Goal: Task Accomplishment & Management: Manage account settings

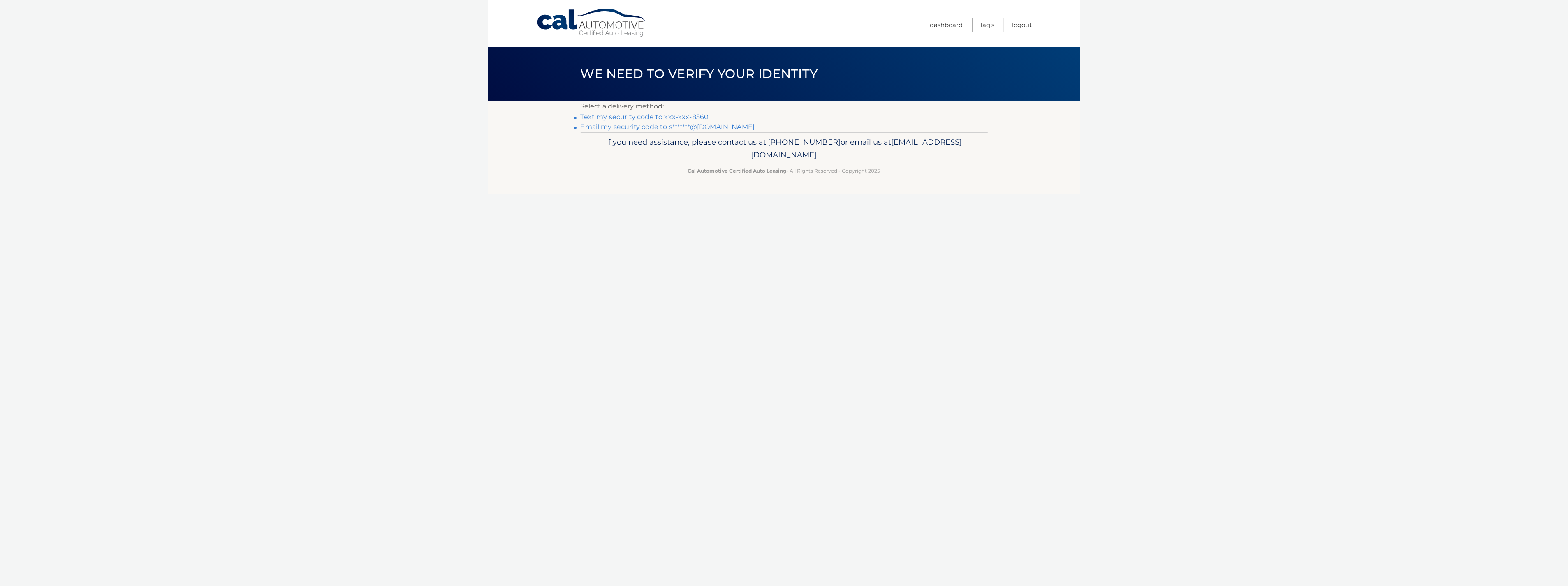
click at [635, 118] on link "Text my security code to xxx-xxx-8560" at bounding box center [645, 117] width 128 height 8
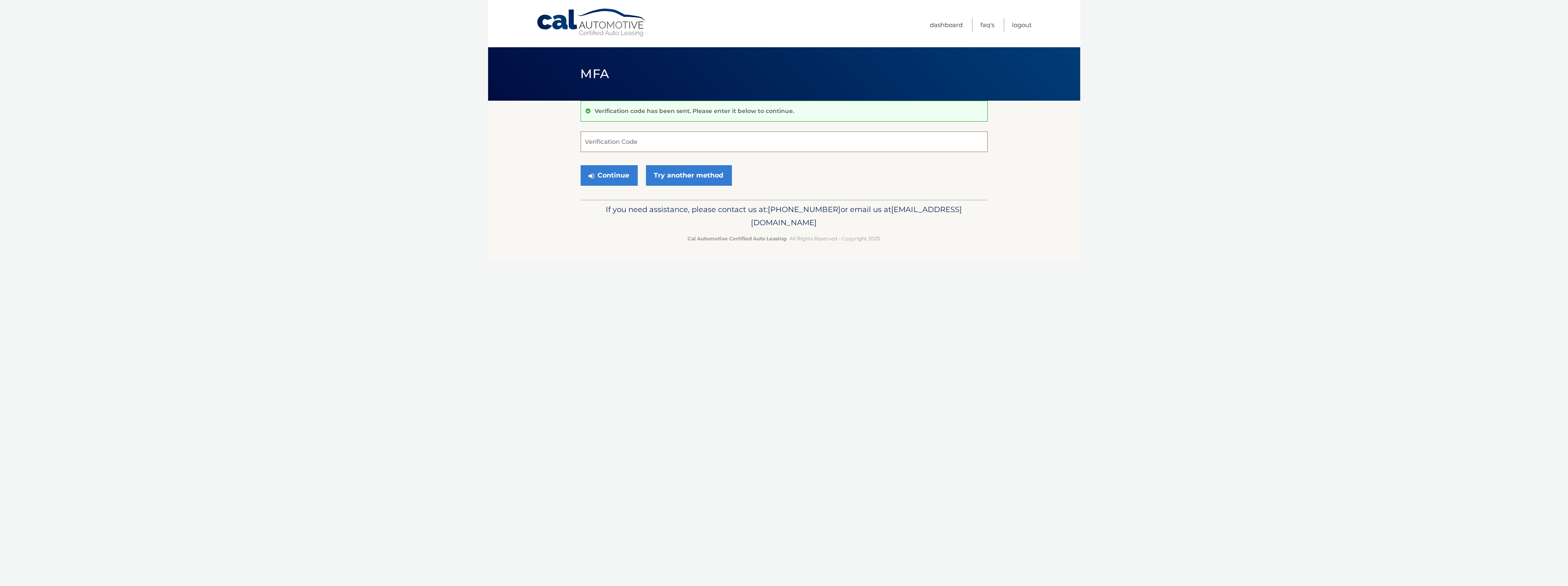
click at [641, 141] on input "Verification Code" at bounding box center [784, 141] width 407 height 21
type input "002017"
click at [622, 174] on button "Continue" at bounding box center [610, 175] width 57 height 21
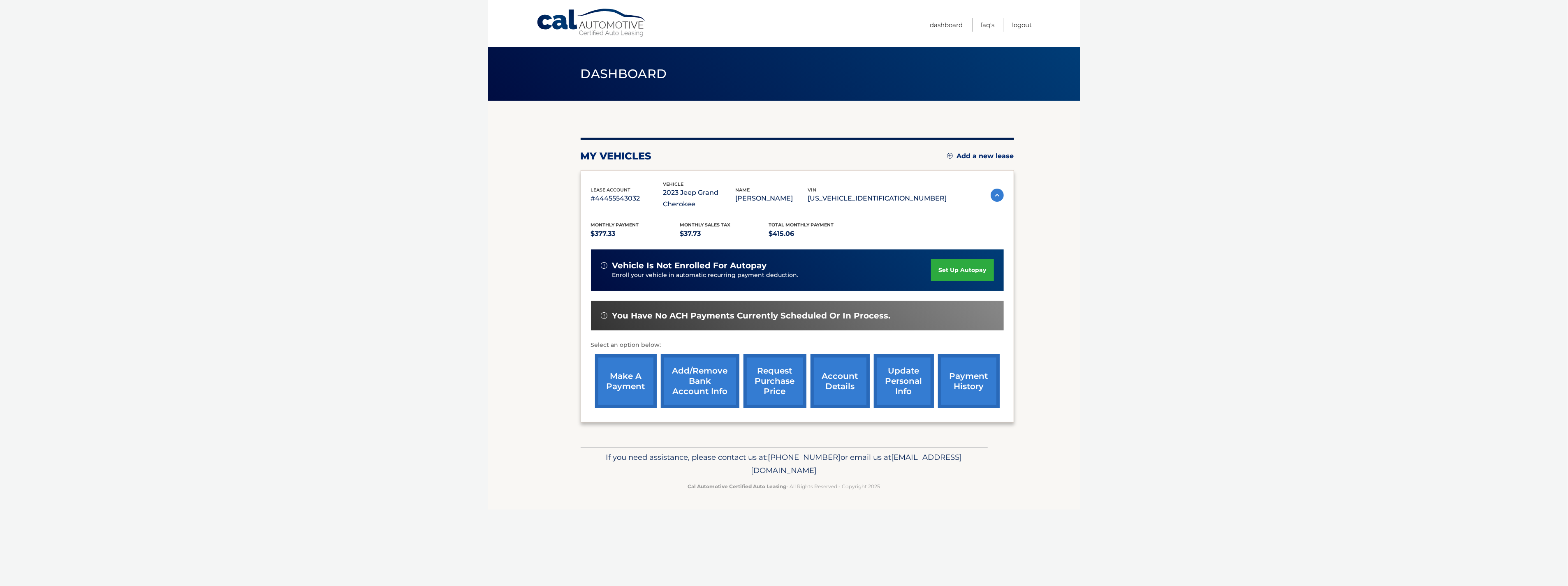
click at [831, 380] on link "account details" at bounding box center [840, 381] width 60 height 54
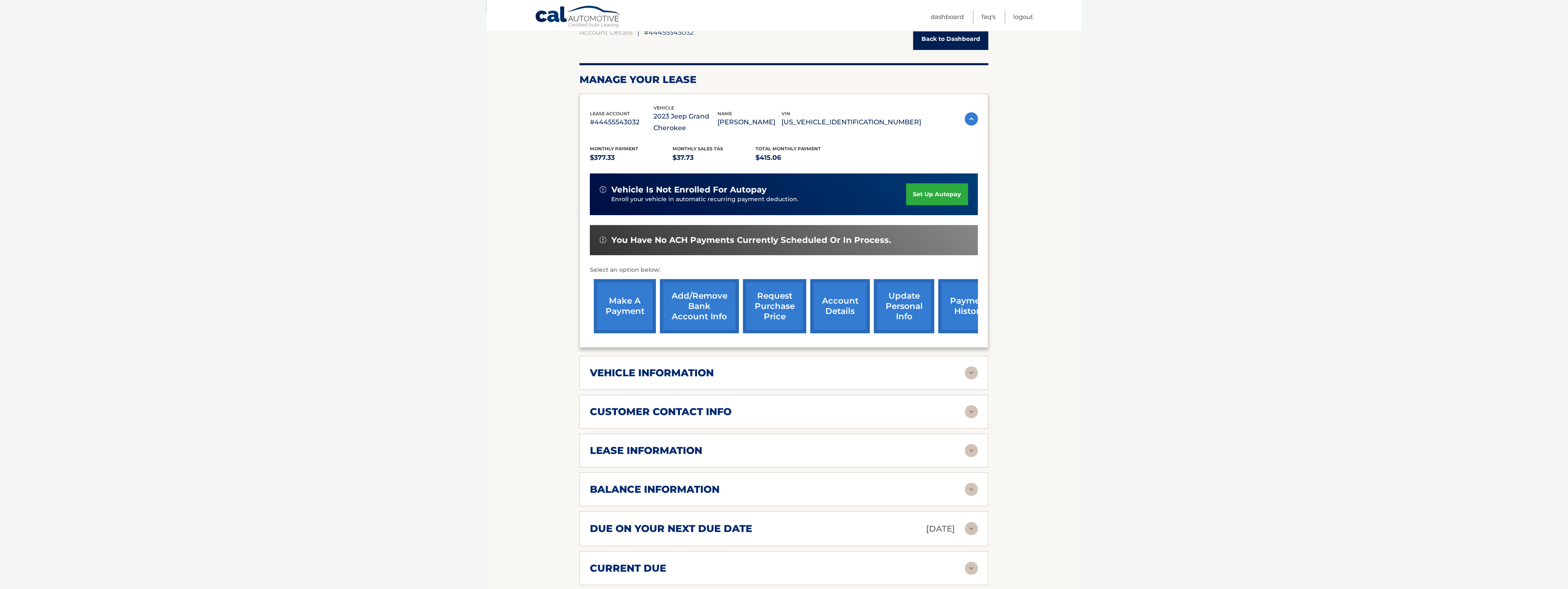
scroll to position [92, 0]
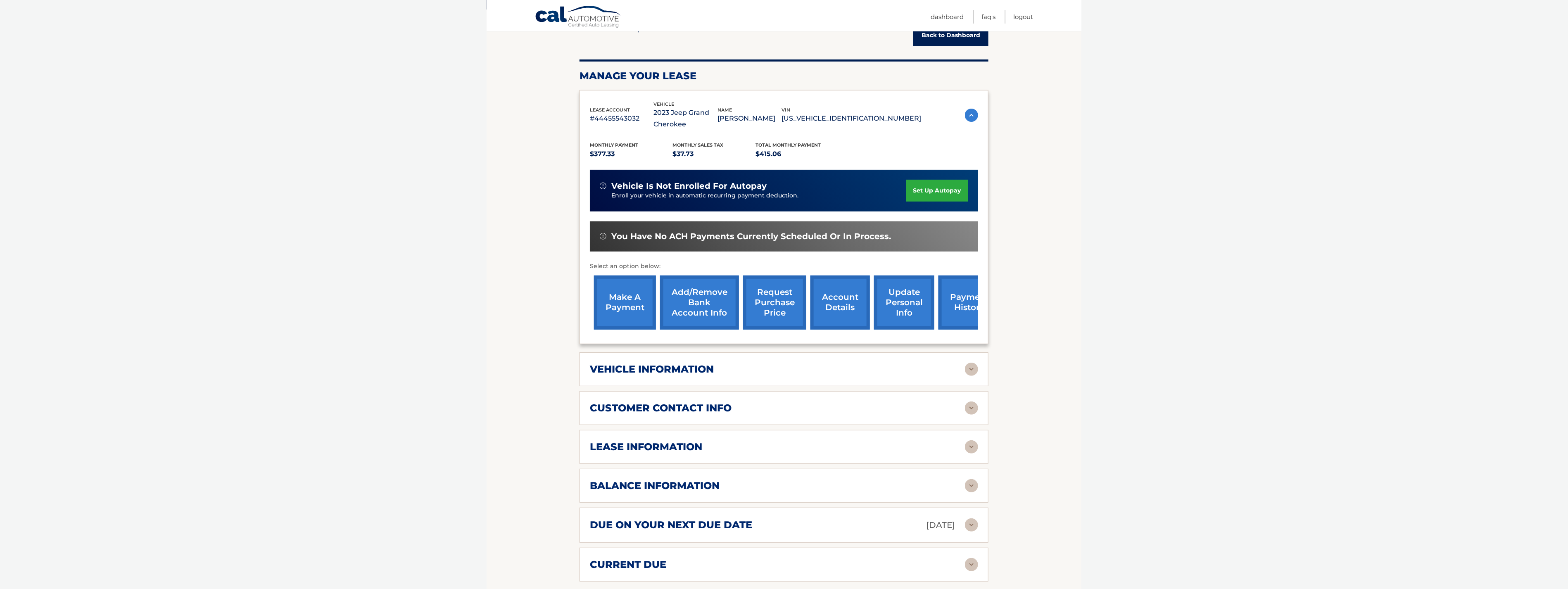
click at [973, 447] on img at bounding box center [971, 447] width 13 height 13
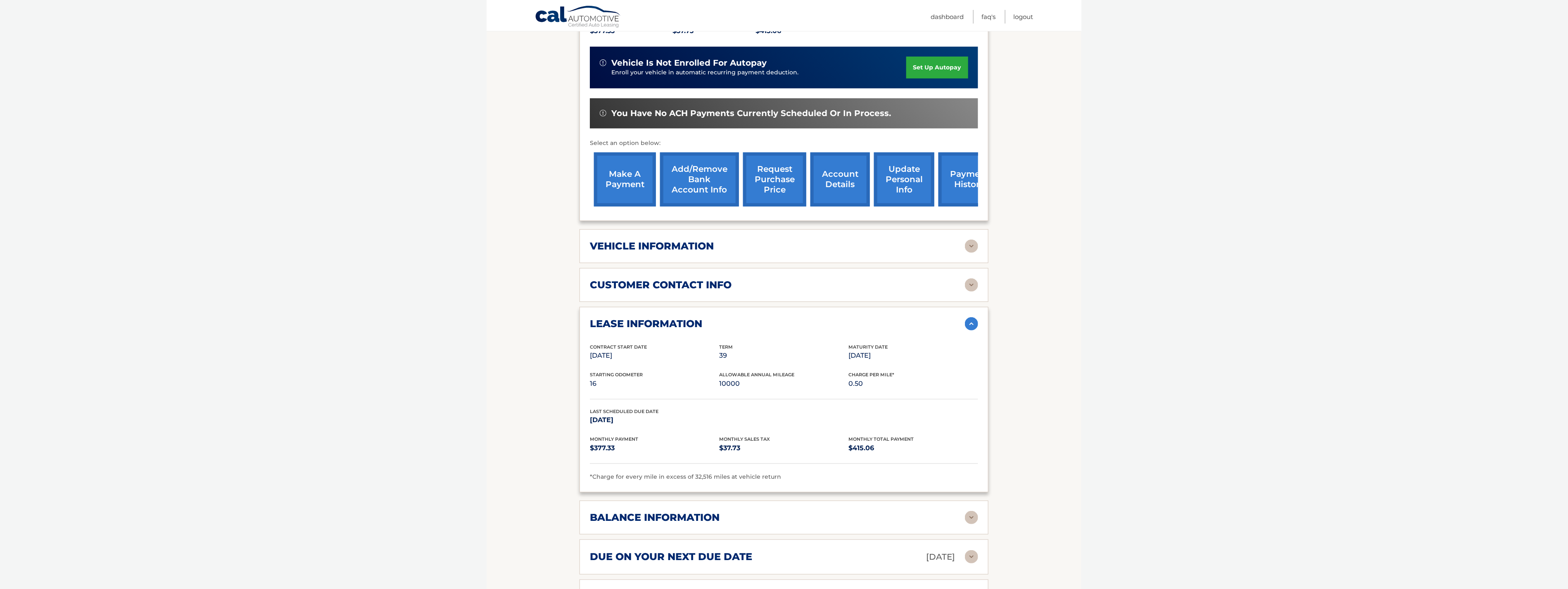
scroll to position [229, 0]
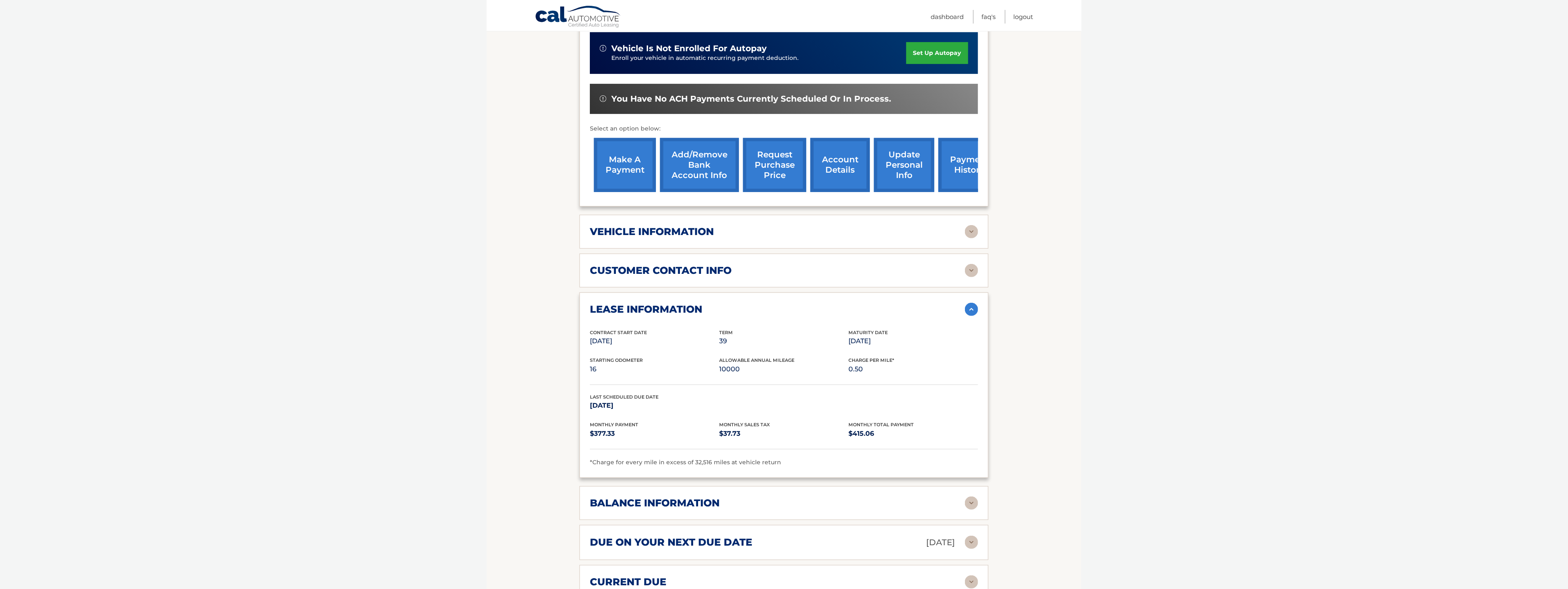
click at [685, 493] on div "balance information Payments Received 31 Payments Remaining 8 Next Payment will…" at bounding box center [784, 504] width 409 height 34
click at [969, 499] on img at bounding box center [971, 503] width 13 height 13
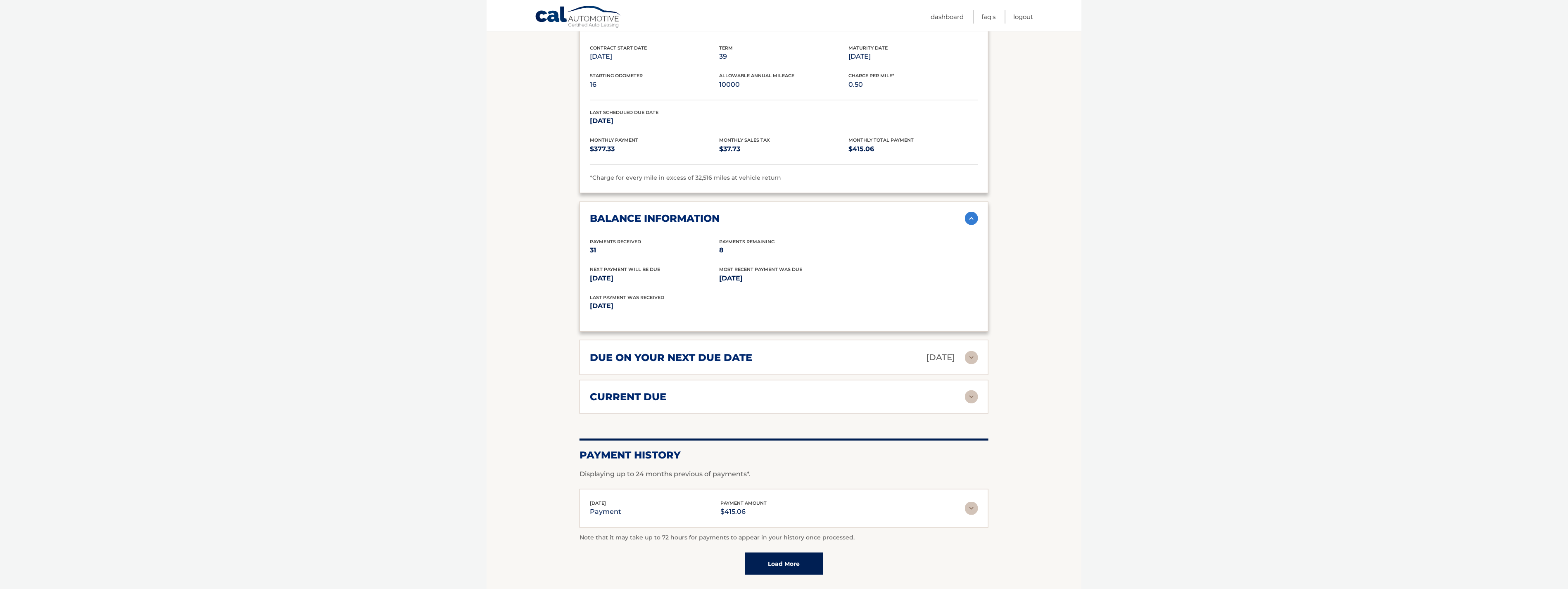
scroll to position [393, 0]
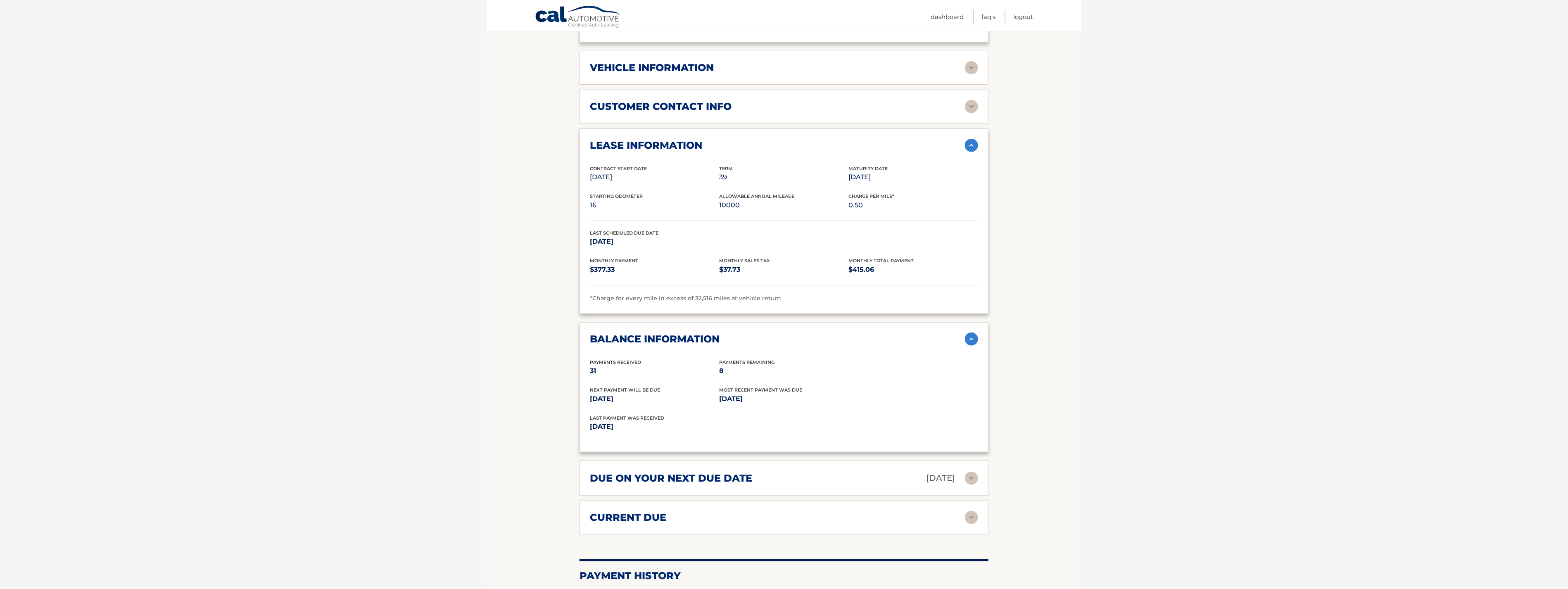
click at [972, 106] on img at bounding box center [971, 106] width 13 height 13
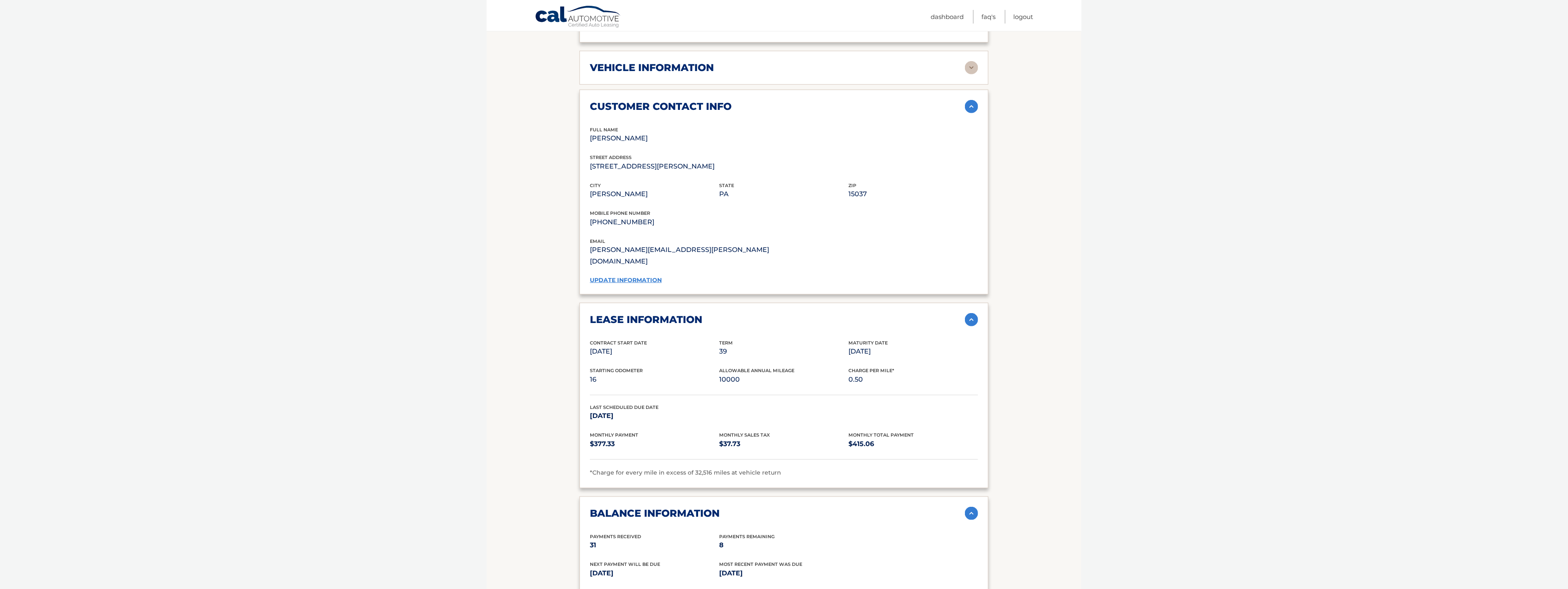
click at [970, 68] on img at bounding box center [971, 68] width 13 height 13
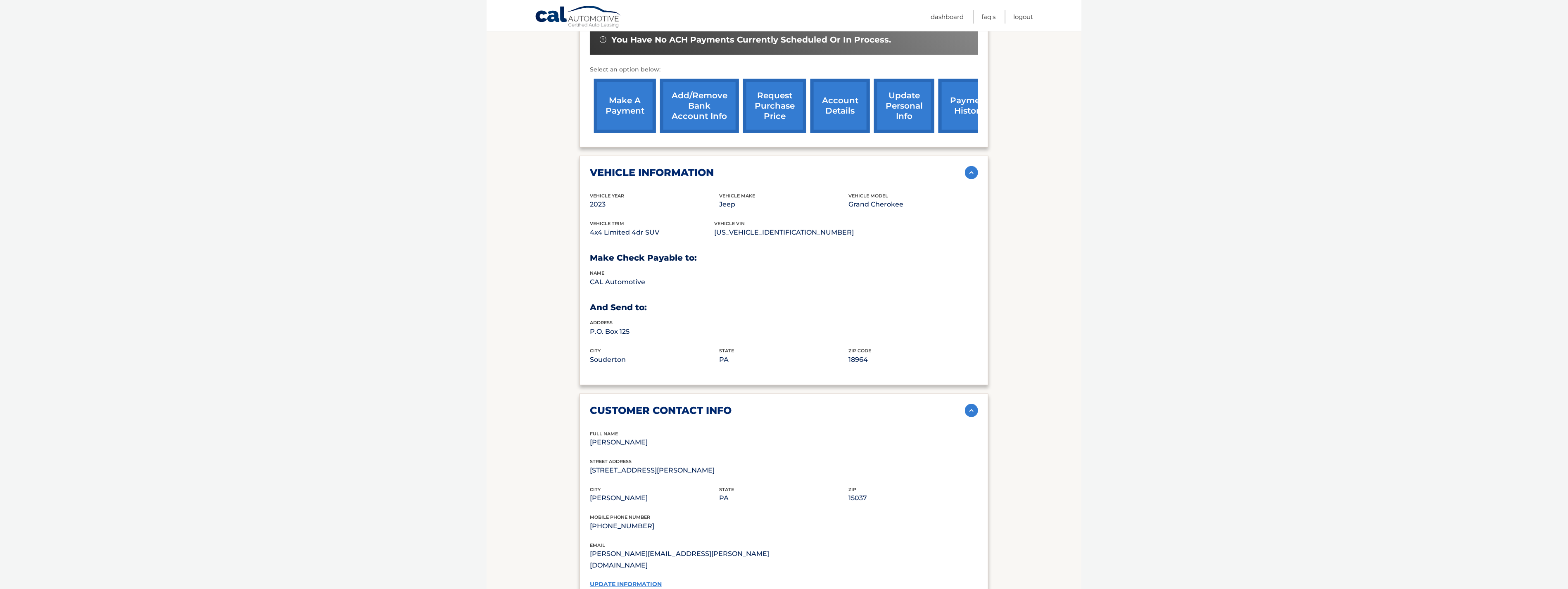
scroll to position [256, 0]
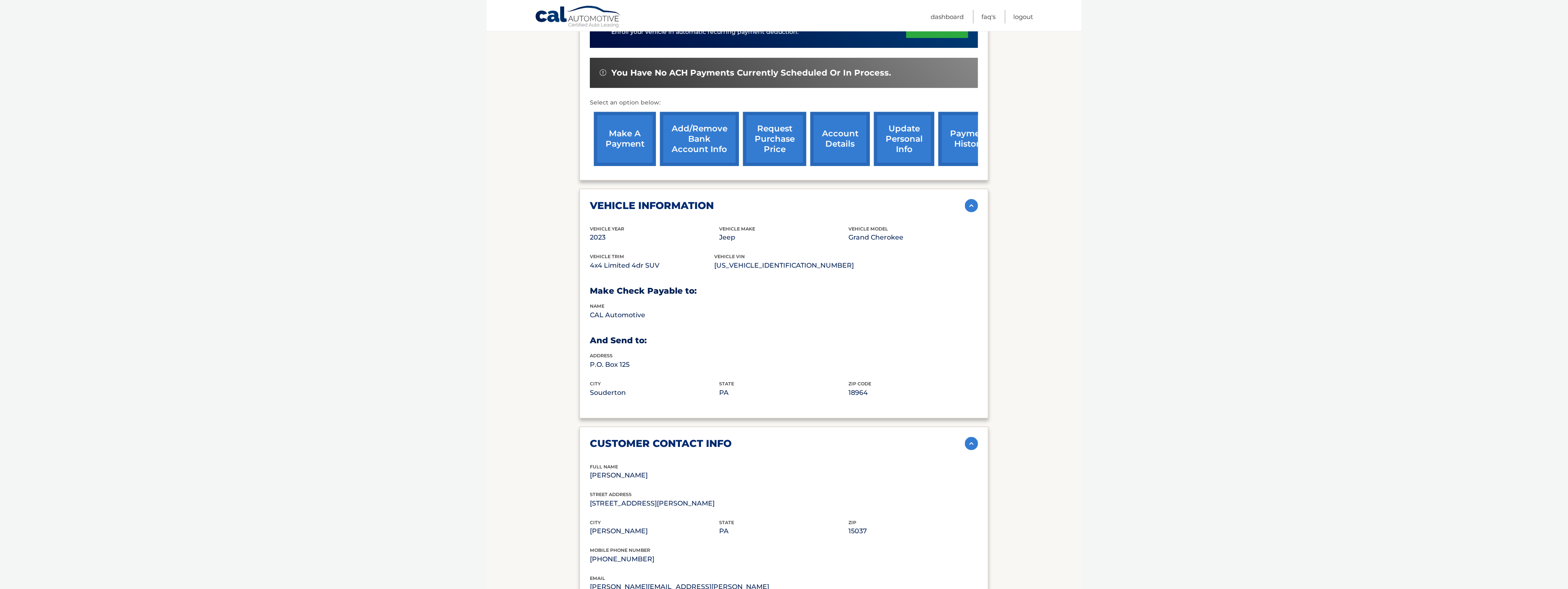
click at [1064, 168] on section "Account Details | #44455543032 Back to Dashboard Manage Your Lease lease accoun…" at bounding box center [784, 535] width 595 height 1378
click at [1052, 164] on section "Account Details | #44455543032 Back to Dashboard Manage Your Lease lease accoun…" at bounding box center [784, 535] width 595 height 1378
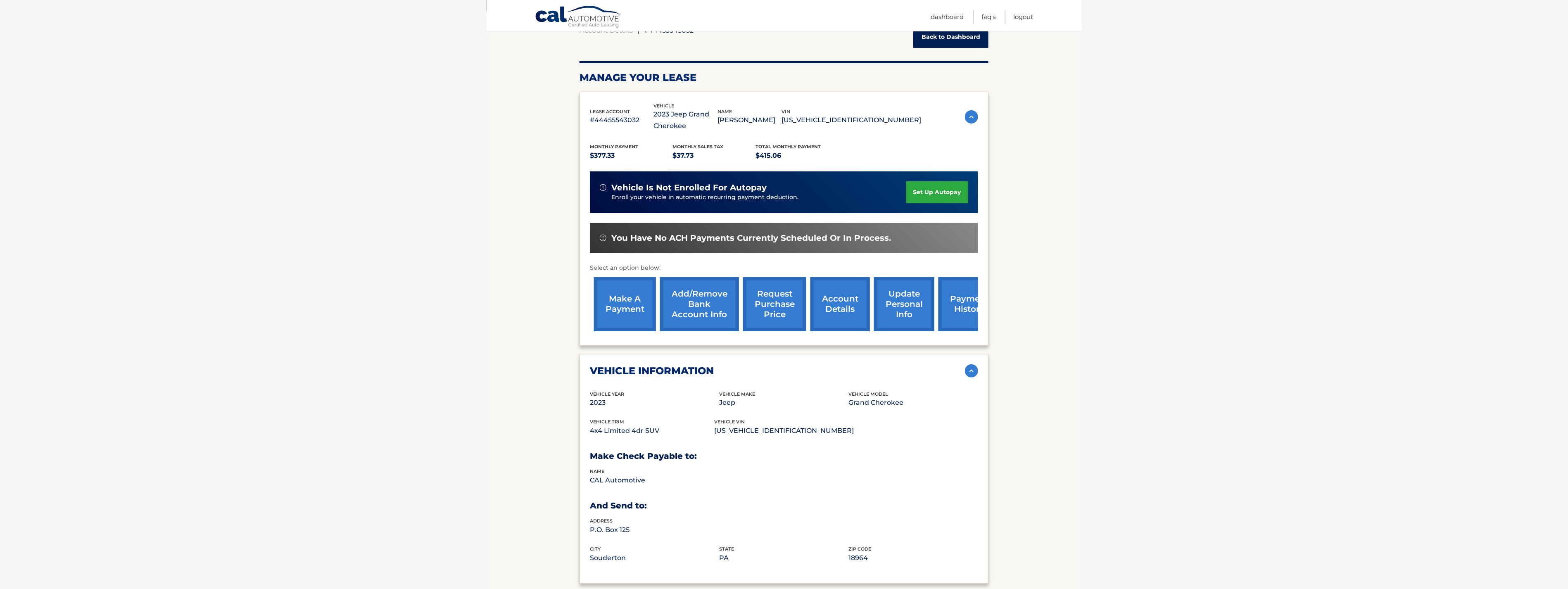
scroll to position [72, 0]
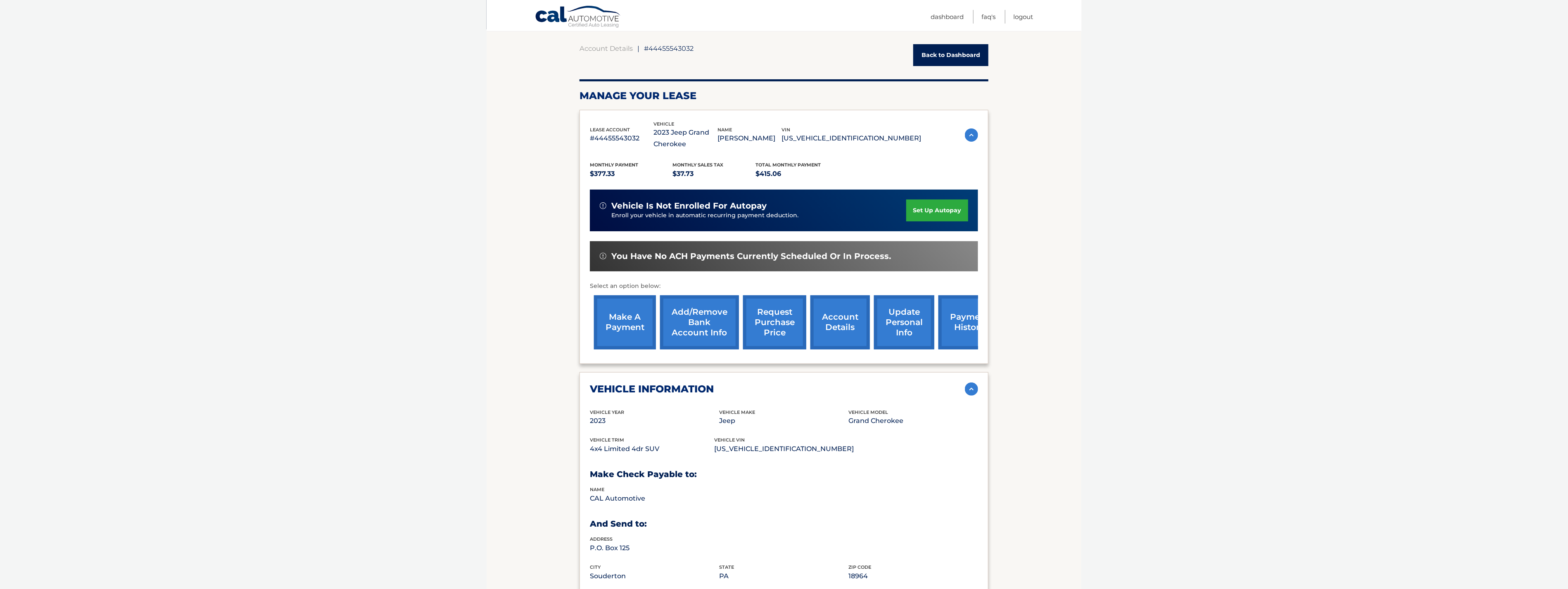
click at [956, 56] on link "Back to Dashboard" at bounding box center [950, 55] width 75 height 22
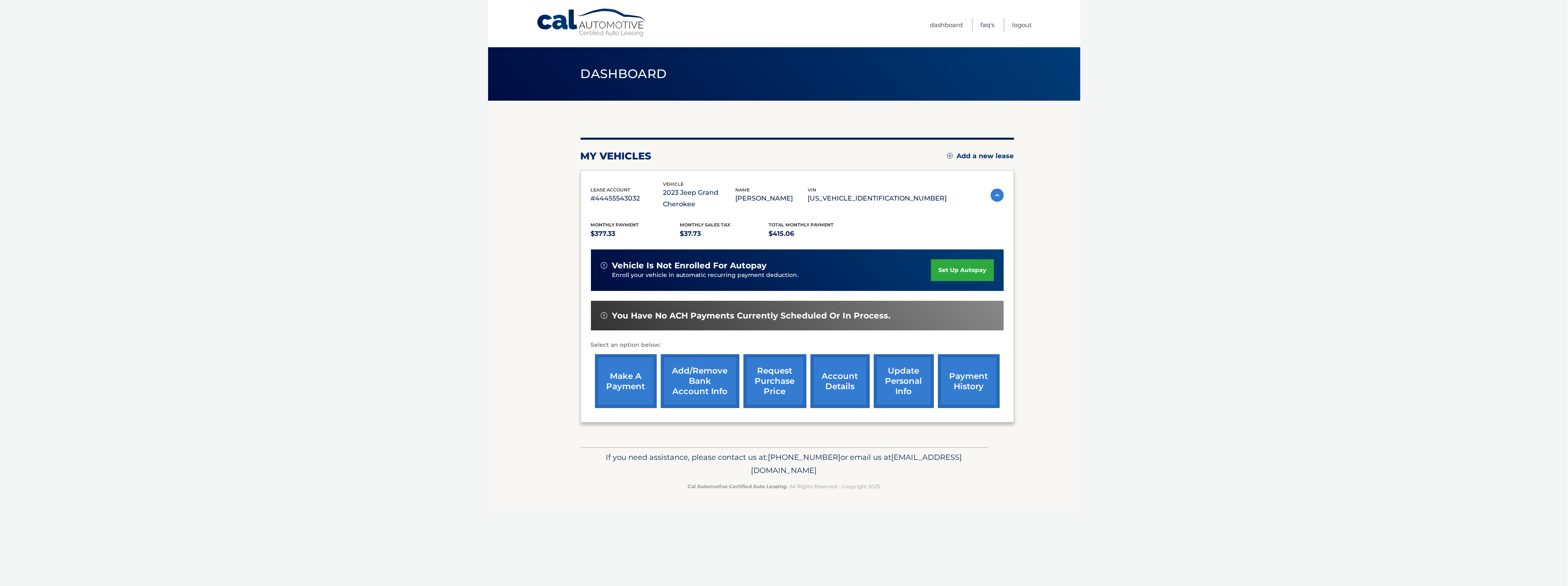
click at [989, 24] on link "FAQ's" at bounding box center [988, 25] width 14 height 14
